Goal: Information Seeking & Learning: Learn about a topic

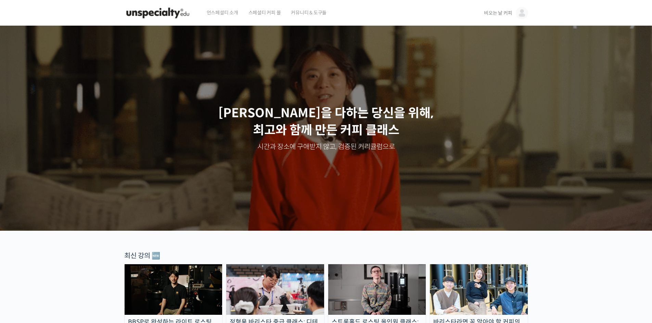
click at [504, 13] on span "비오는 날 커피" at bounding box center [498, 13] width 28 height 6
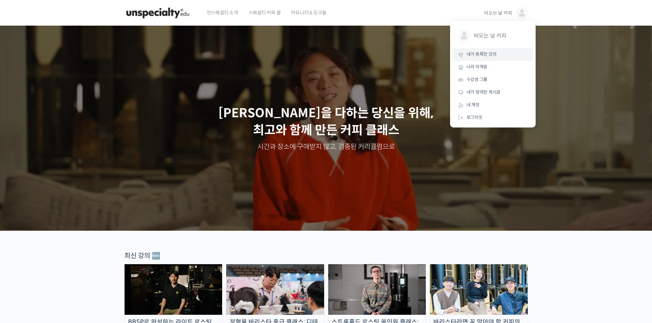
click at [489, 56] on span "내가 등록한 강의" at bounding box center [481, 54] width 30 height 6
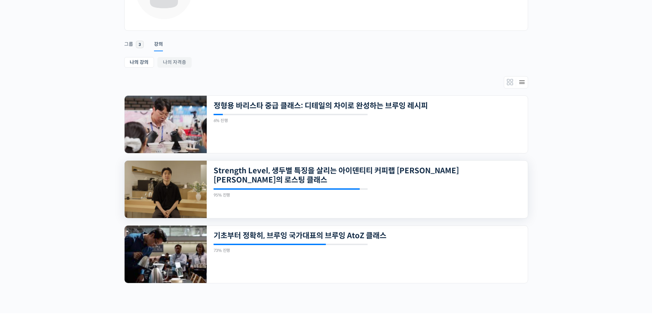
scroll to position [135, 0]
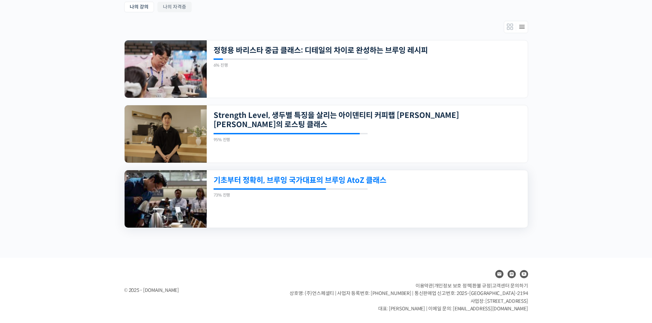
click at [339, 178] on link "기초부터 정확히, 브루잉 국가대표의 브루잉 AtoZ 클래스" at bounding box center [337, 180] width 246 height 9
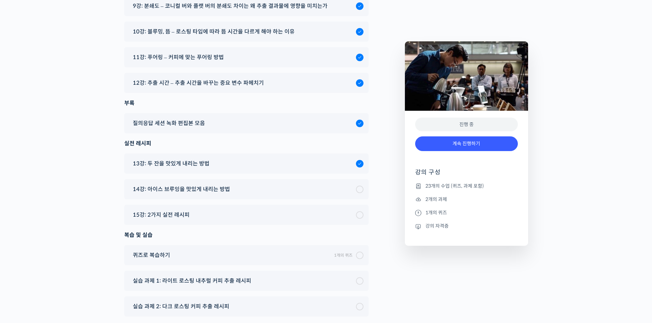
scroll to position [4115, 0]
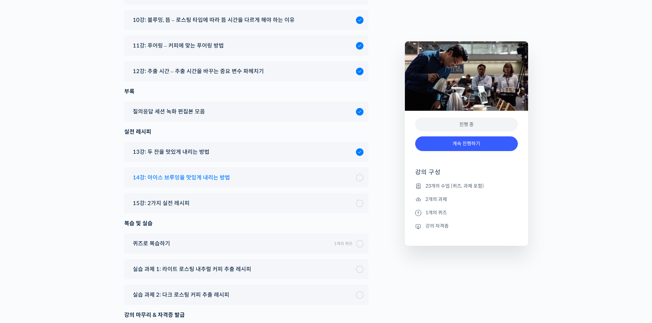
click at [224, 173] on span "14강: 아이스 브루잉을 맛있게 내리는 방법" at bounding box center [181, 177] width 97 height 9
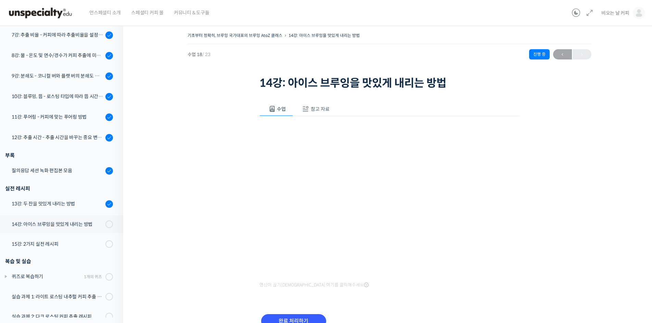
scroll to position [11, 0]
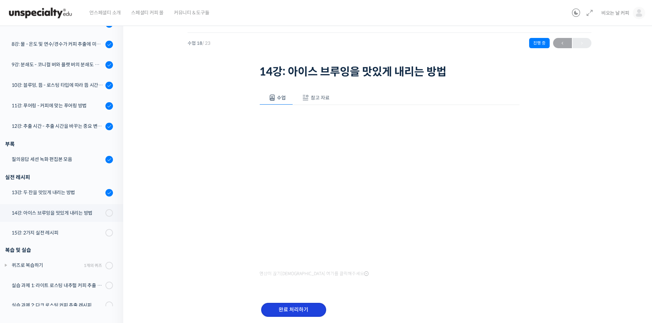
click at [295, 308] on input "완료 처리하기" at bounding box center [293, 310] width 65 height 14
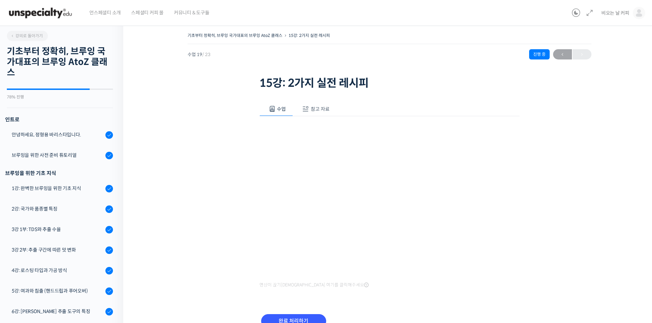
scroll to position [357, 0]
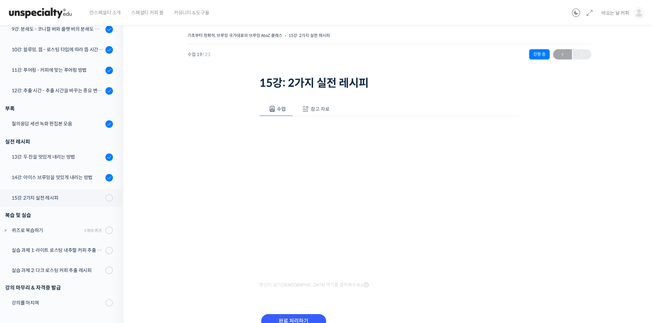
click at [44, 14] on img at bounding box center [40, 13] width 67 height 21
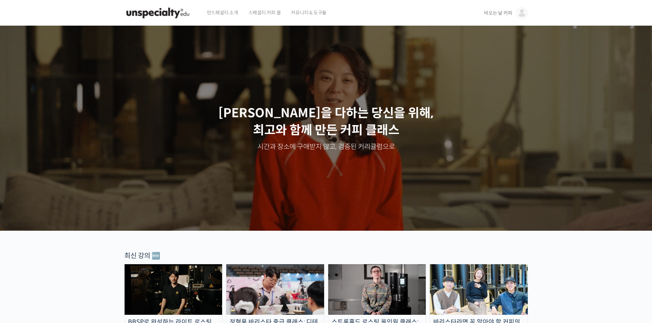
click at [498, 13] on span "비오는 날 커피" at bounding box center [498, 13] width 28 height 6
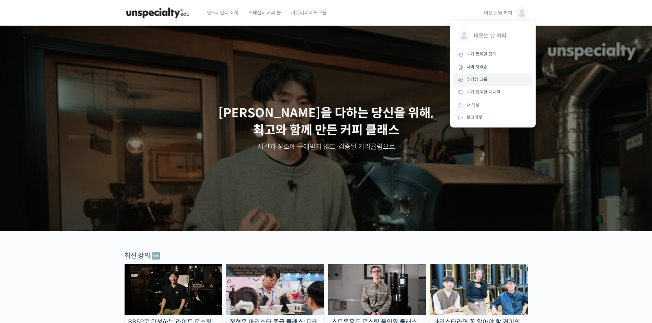
click at [481, 82] on span "수강생 그룹" at bounding box center [476, 80] width 21 height 6
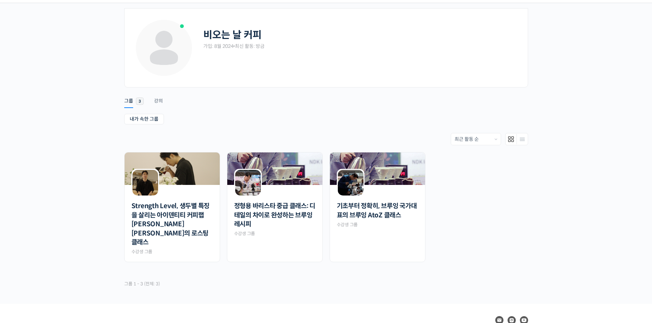
scroll to position [34, 0]
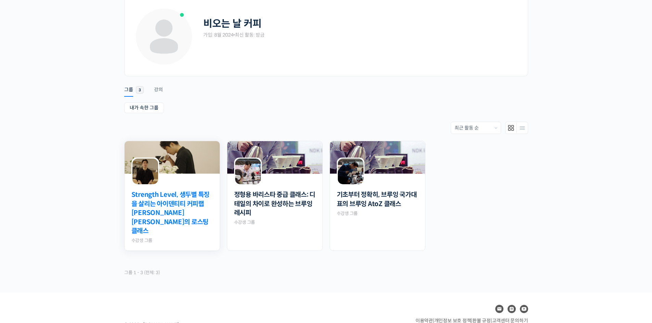
click at [176, 203] on link "Strength Level, 생두별 특징을 살리는 아이덴티티 커피랩 [PERSON_NAME] [PERSON_NAME]의 로스팅 클래스" at bounding box center [171, 214] width 81 height 46
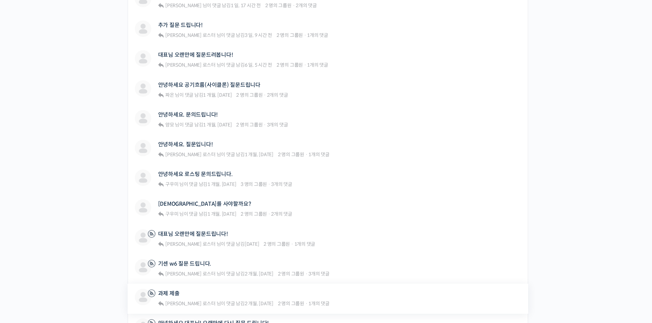
scroll to position [342, 0]
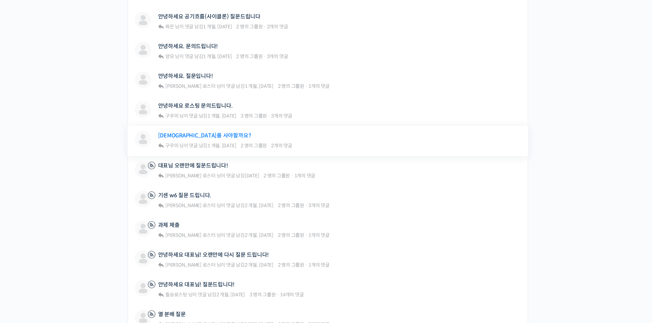
click at [194, 133] on link "[DEMOGRAPHIC_DATA]를 사야할까요?" at bounding box center [204, 135] width 93 height 7
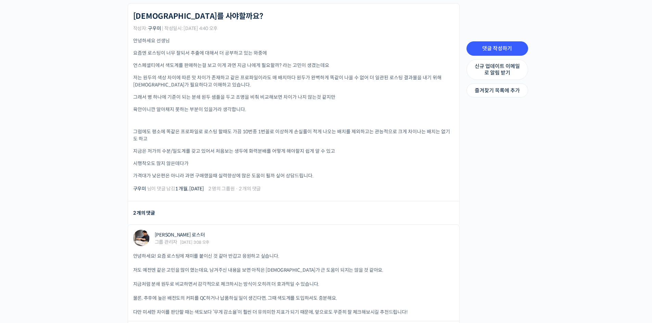
scroll to position [251, 0]
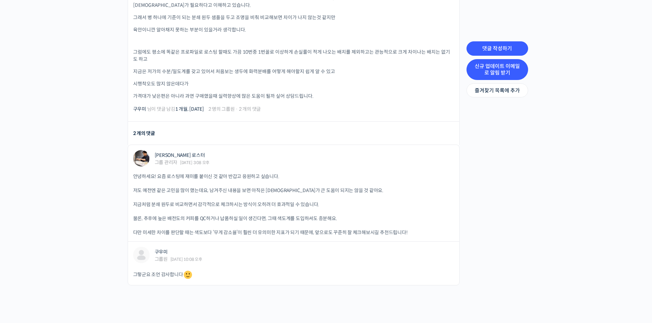
click at [493, 68] on link "신규 업데이트 이메일로 알림 받기" at bounding box center [497, 69] width 62 height 21
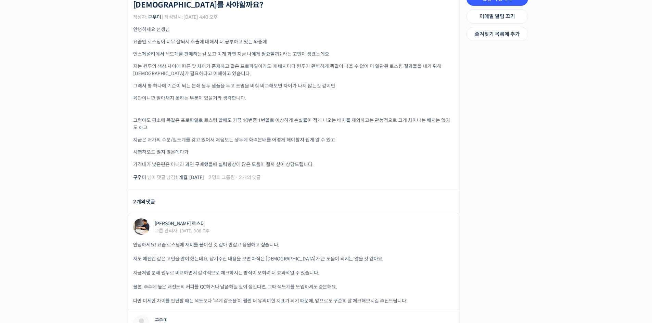
scroll to position [125, 0]
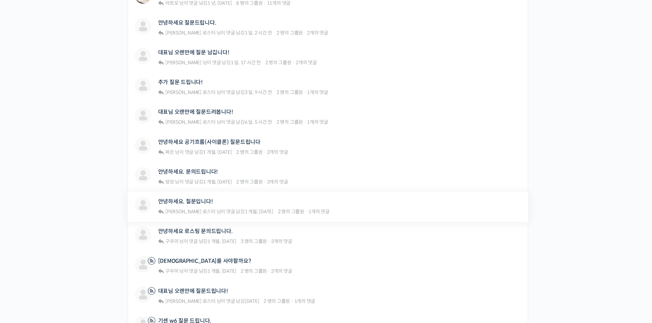
scroll to position [240, 0]
